Goal: Task Accomplishment & Management: Manage account settings

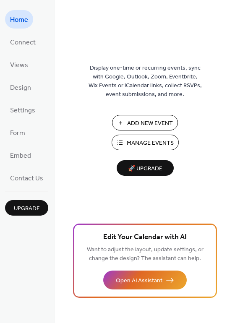
click at [162, 142] on span "Manage Events" at bounding box center [150, 143] width 47 height 9
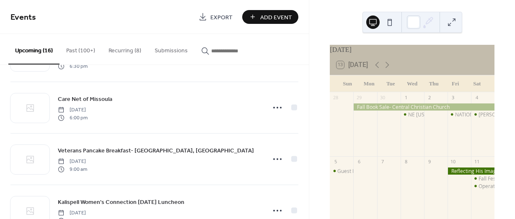
scroll to position [671, 0]
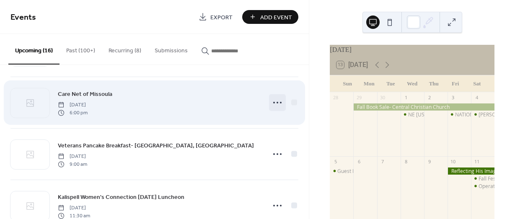
click at [275, 105] on icon at bounding box center [277, 102] width 13 height 13
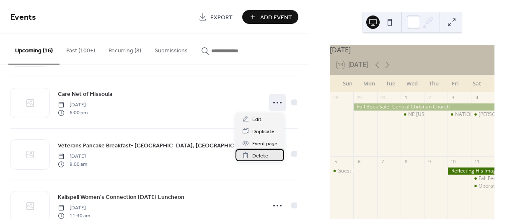
click at [263, 153] on span "Delete" at bounding box center [260, 156] width 16 height 9
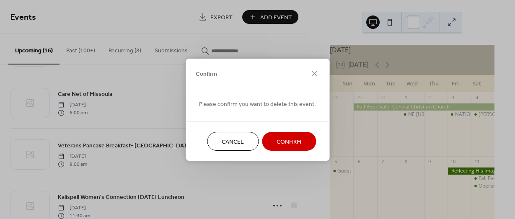
click at [273, 143] on button "Confirm" at bounding box center [289, 141] width 54 height 19
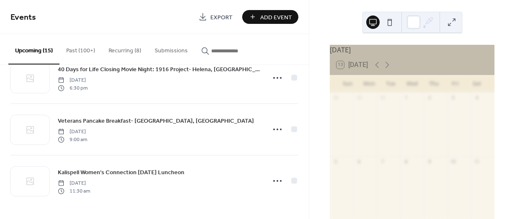
scroll to position [644, 0]
